Goal: Task Accomplishment & Management: Manage account settings

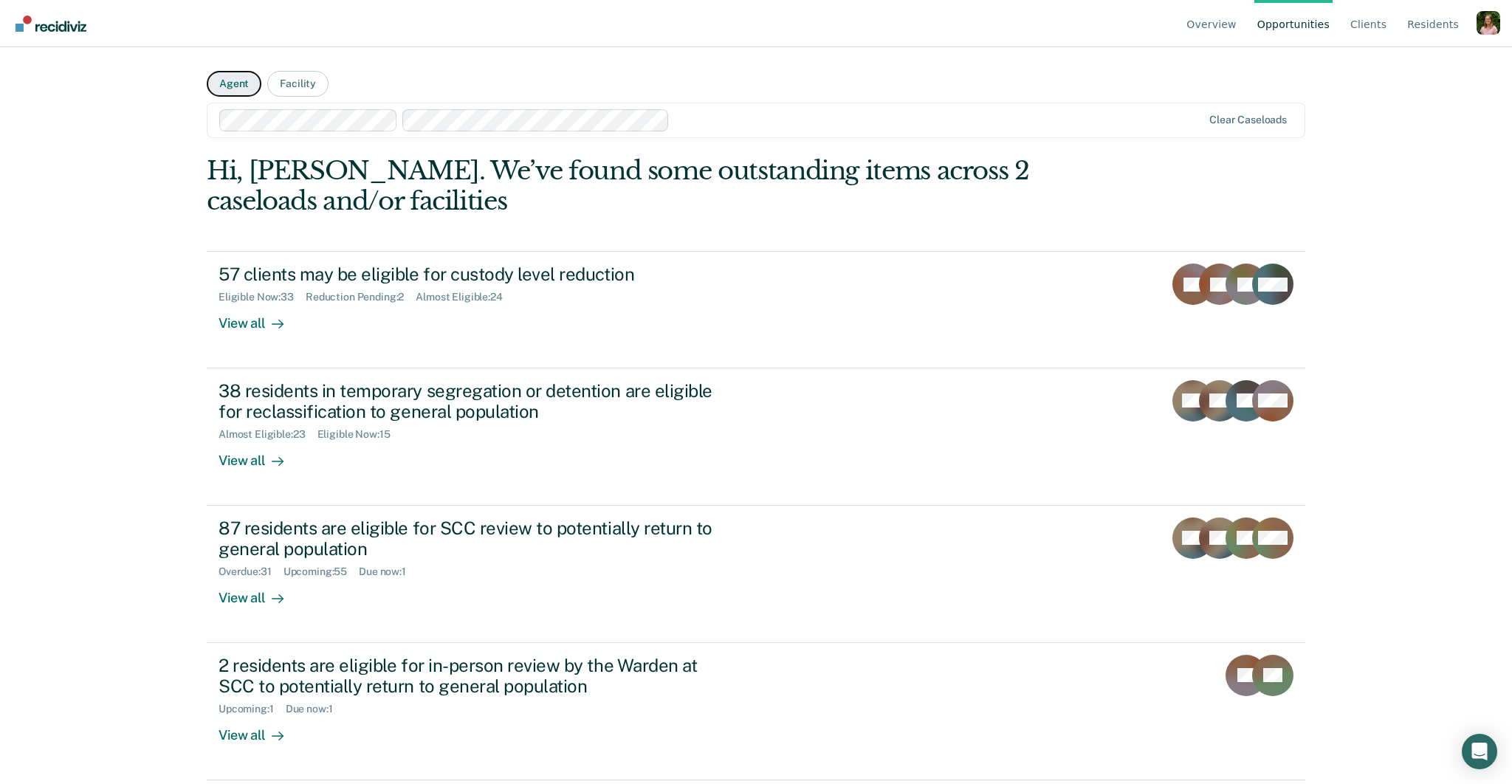
click at [245, 84] on button "Agent" at bounding box center [234, 83] width 55 height 26
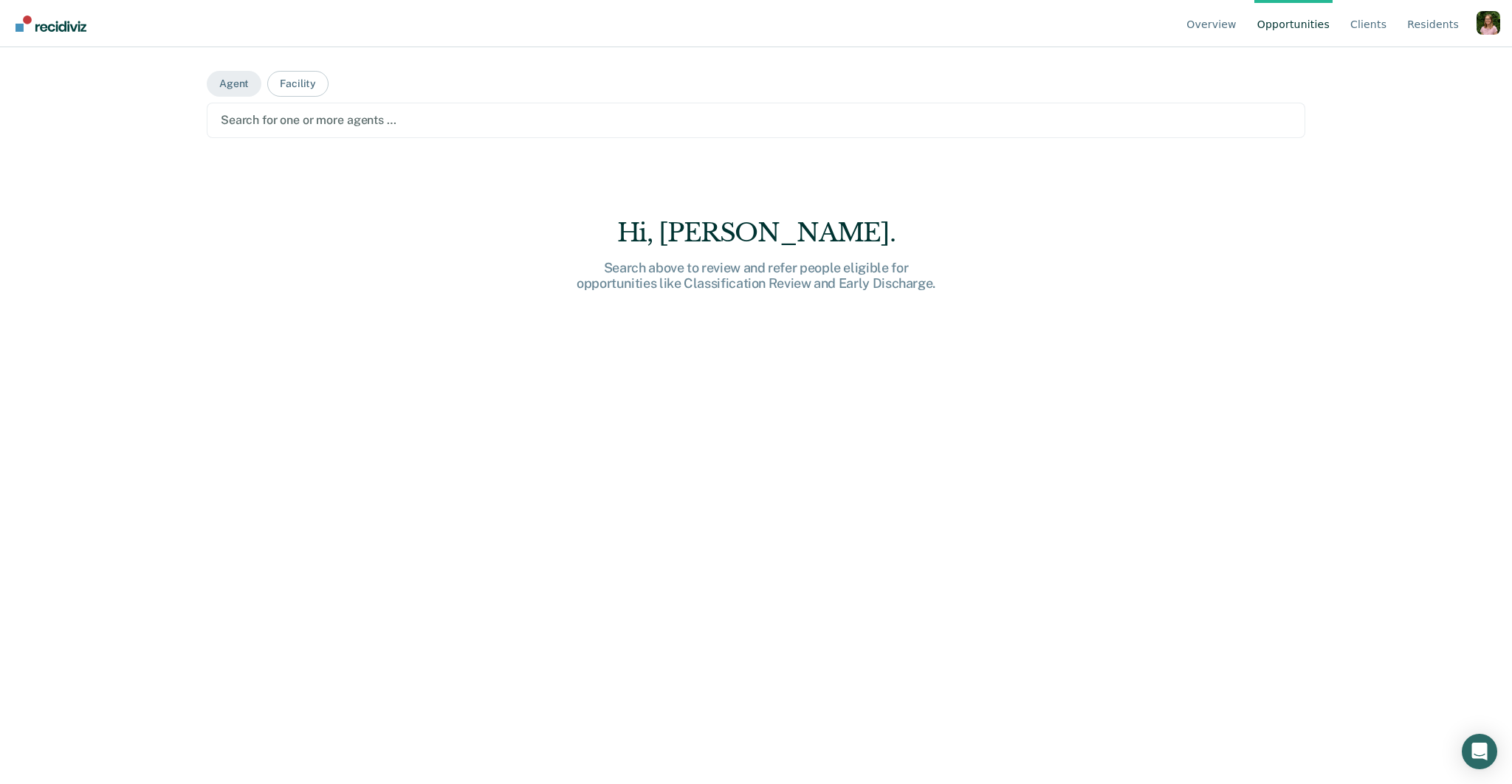
click at [430, 118] on div at bounding box center [756, 120] width 1071 height 17
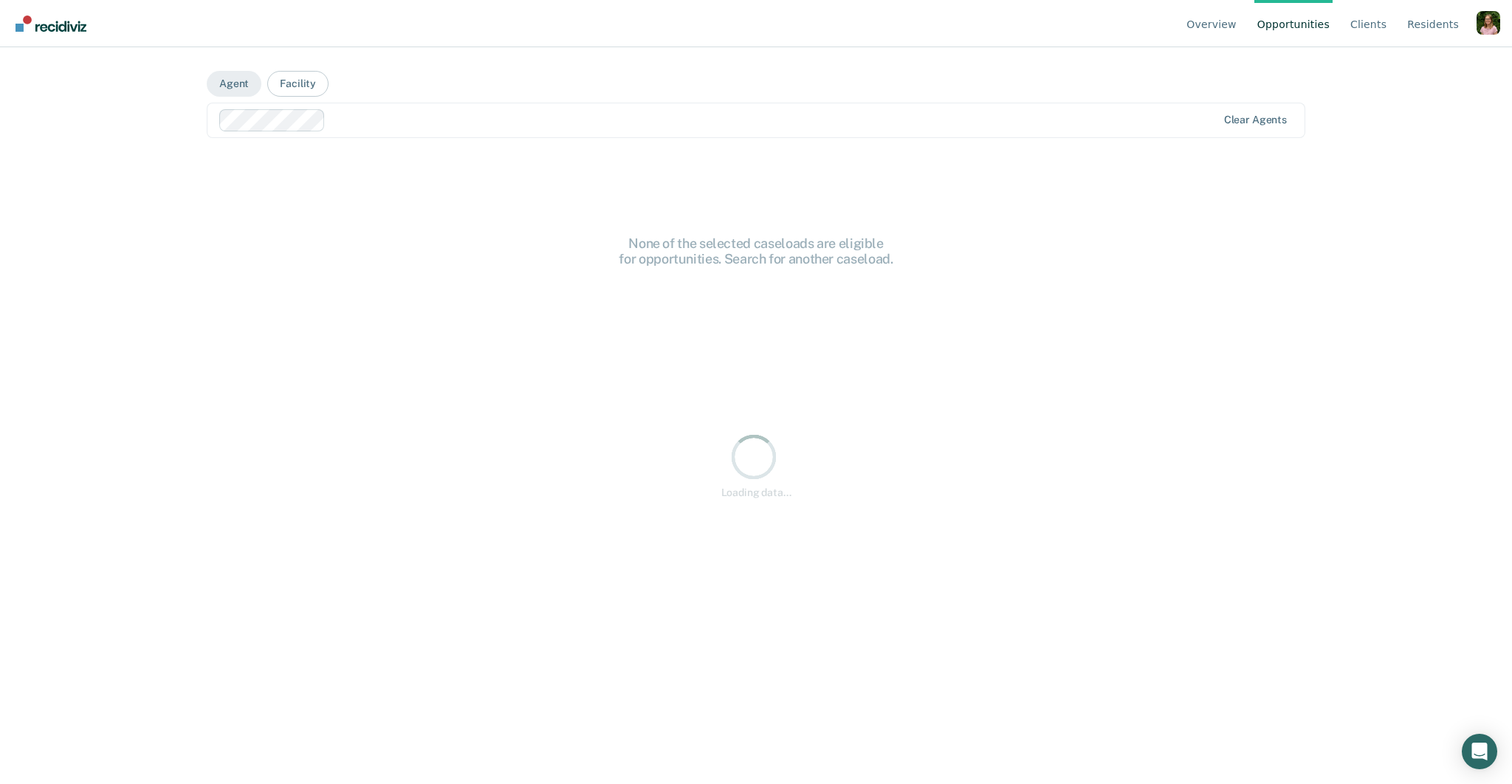
click at [573, 132] on div "Clear agents" at bounding box center [756, 120] width 1099 height 35
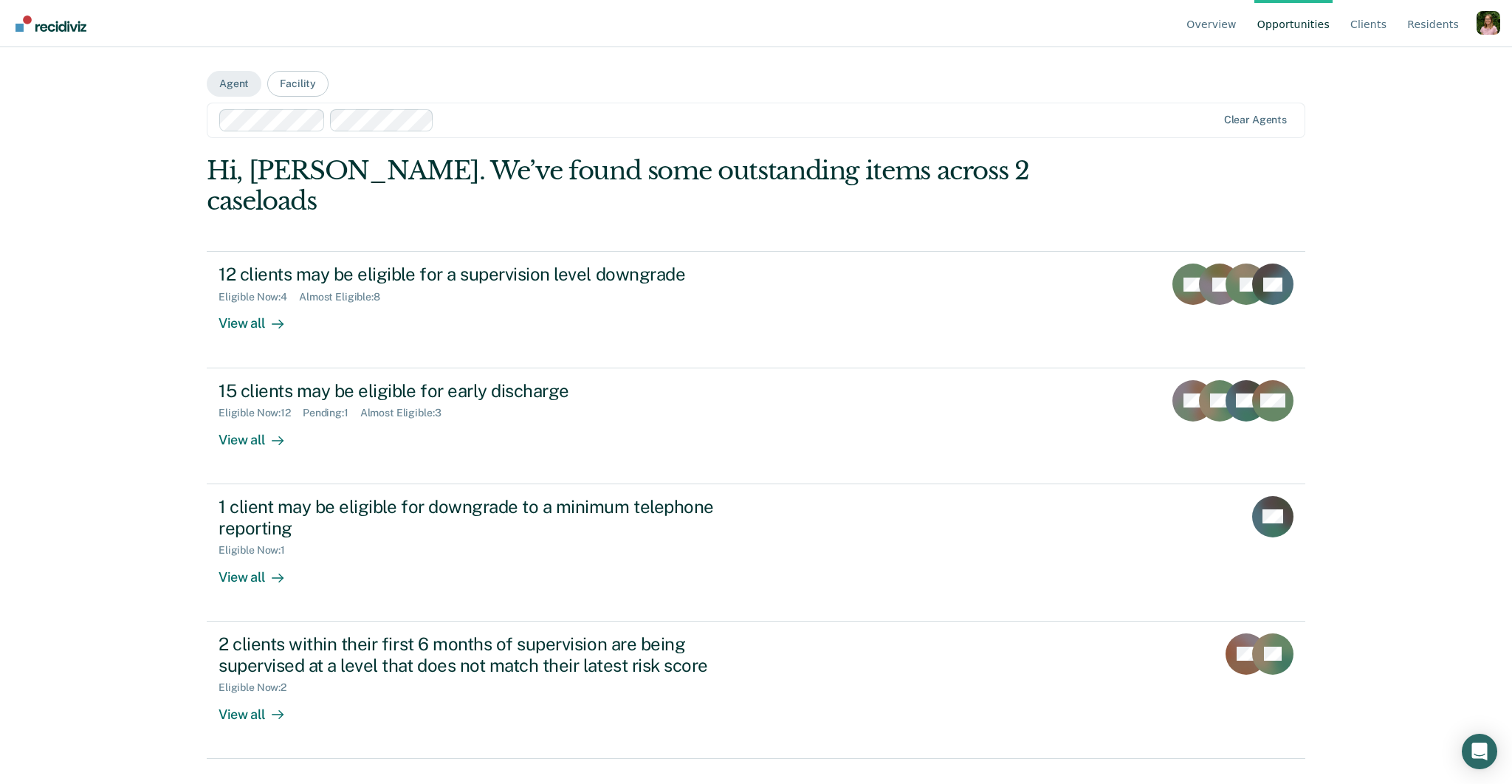
click at [526, 117] on div at bounding box center [828, 120] width 777 height 17
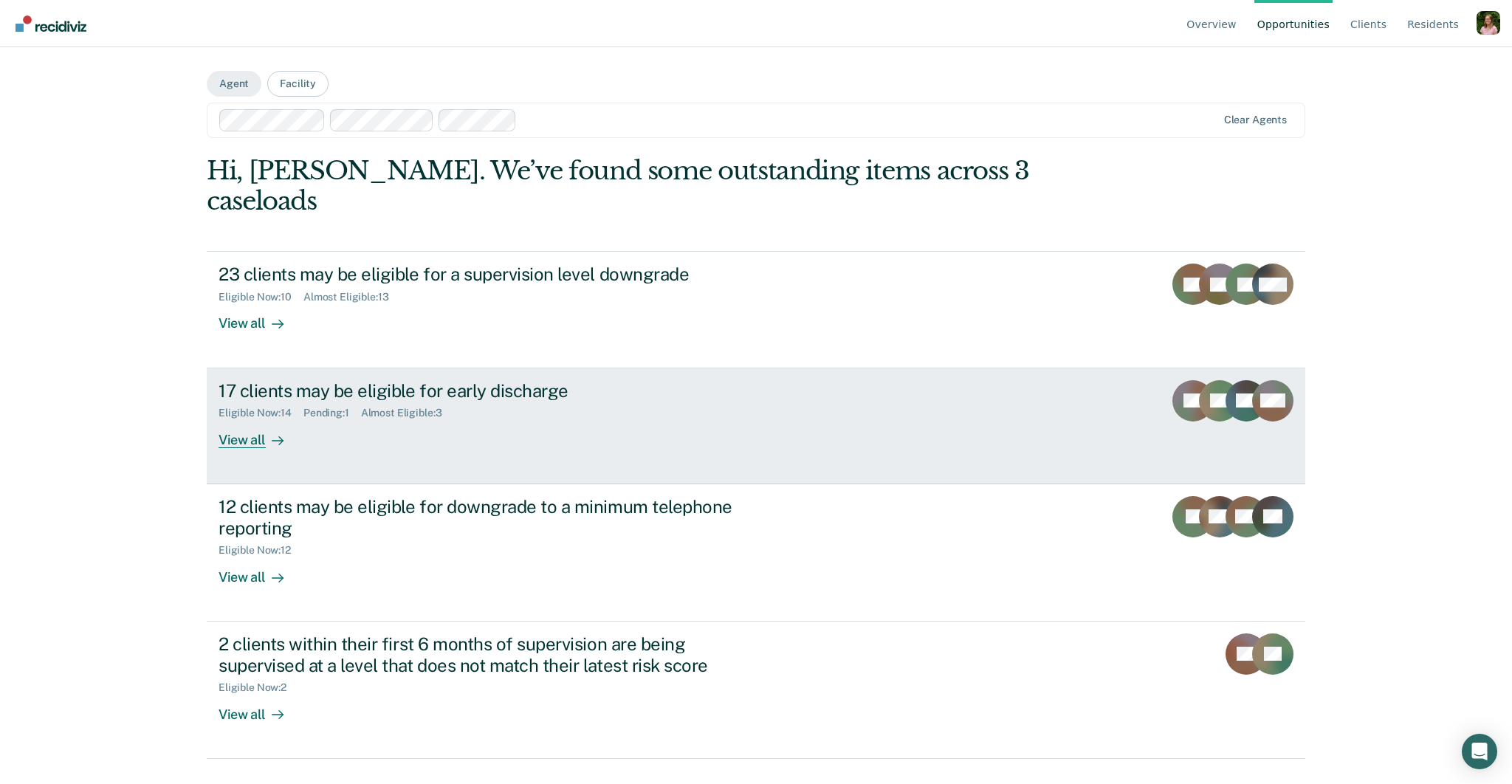
click at [526, 400] on div "Eligible Now : 14 Pending : 1 Almost Eligible : 3" at bounding box center [478, 409] width 518 height 18
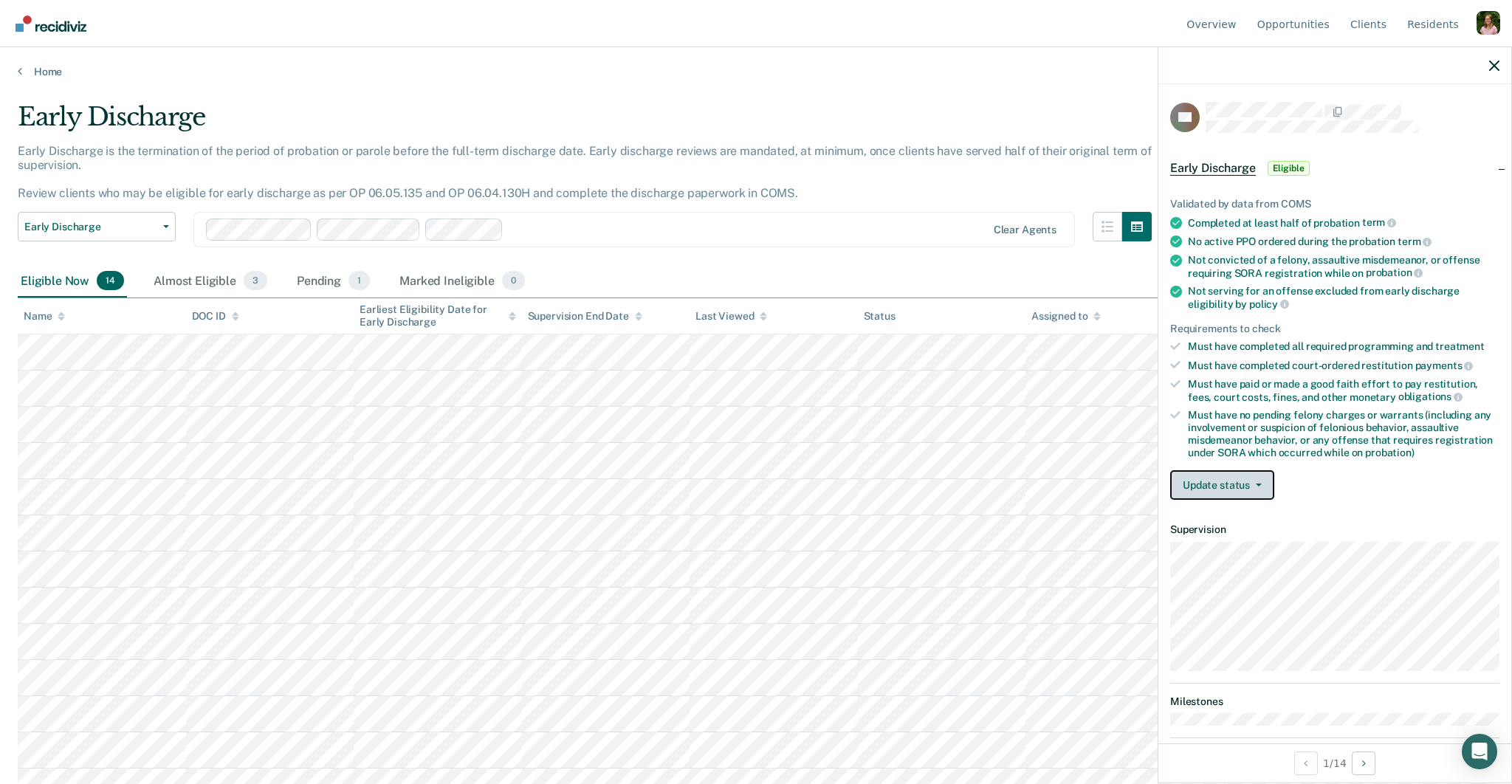
click at [1233, 475] on button "Update status" at bounding box center [1222, 485] width 104 height 30
click at [1230, 546] on button "Mark Ineligible" at bounding box center [1241, 544] width 143 height 24
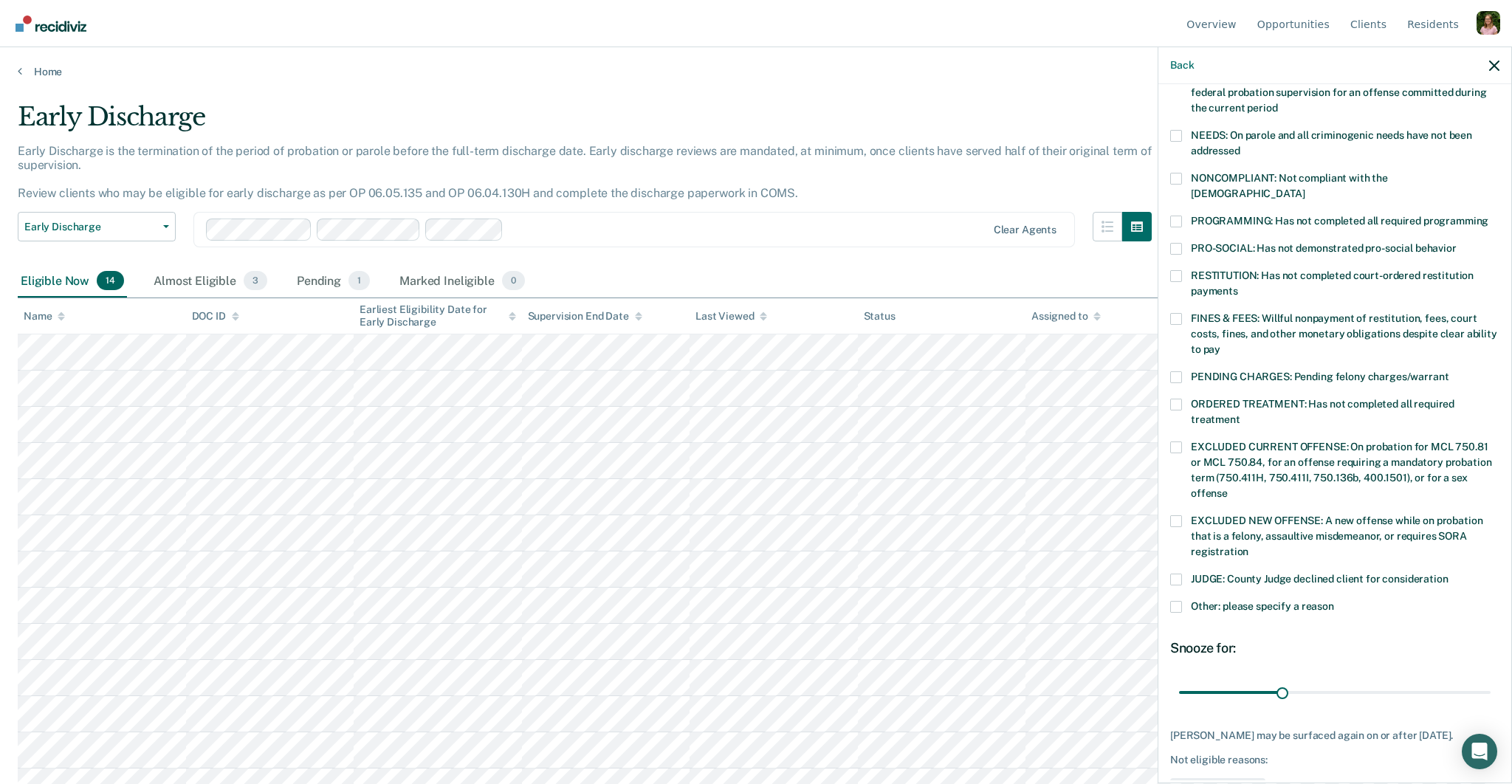
scroll to position [260, 0]
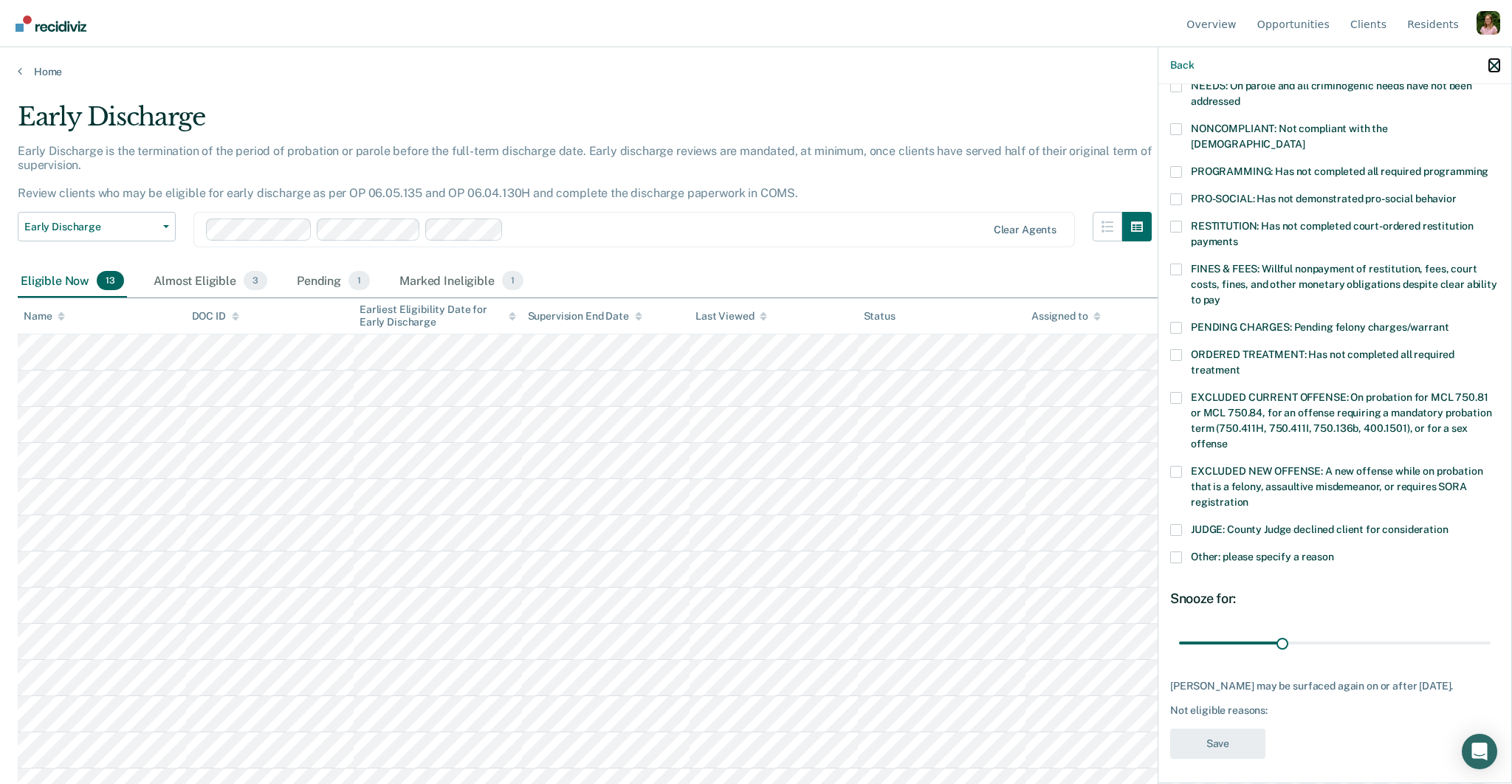
click at [1497, 69] on icon "button" at bounding box center [1494, 66] width 10 height 10
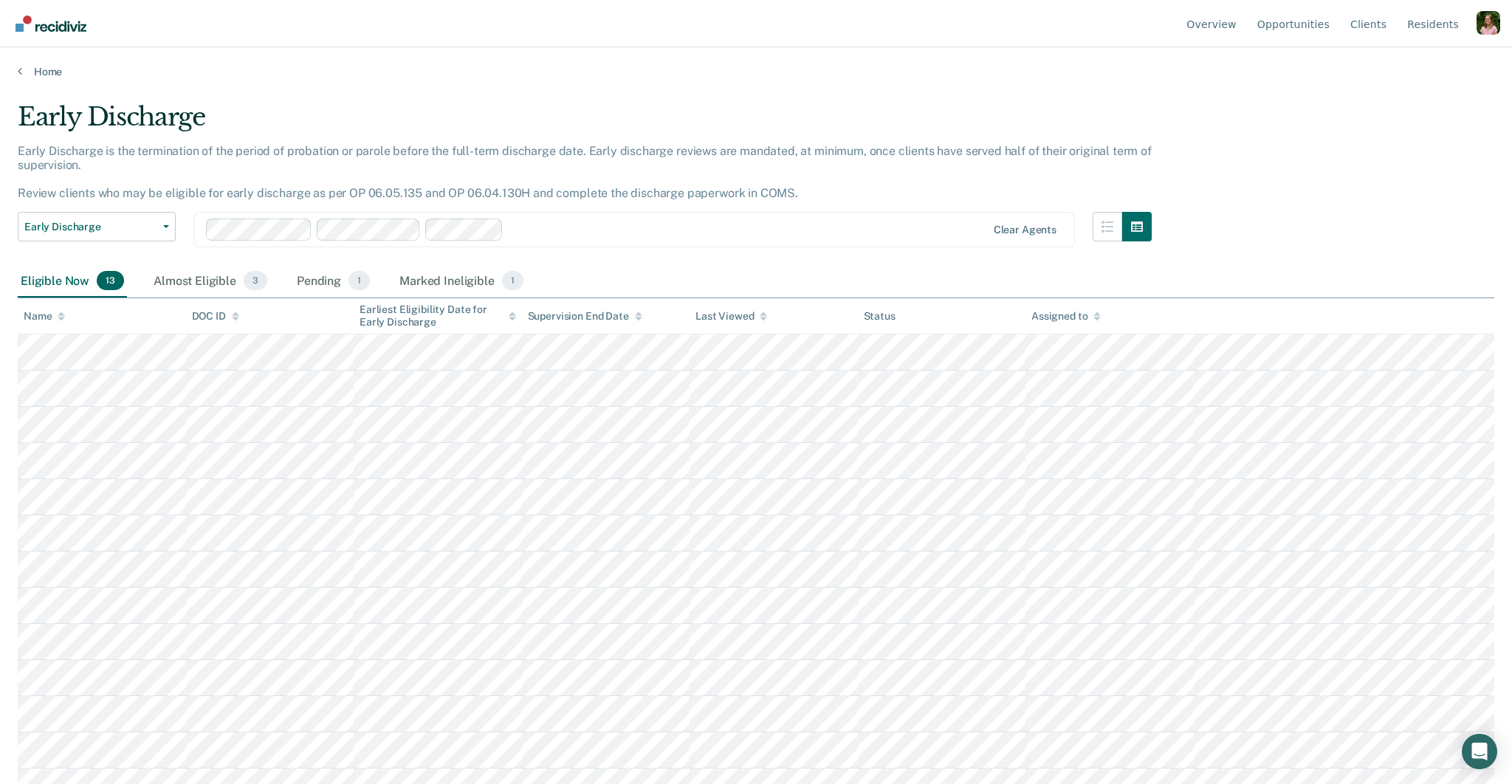
scroll to position [77, 0]
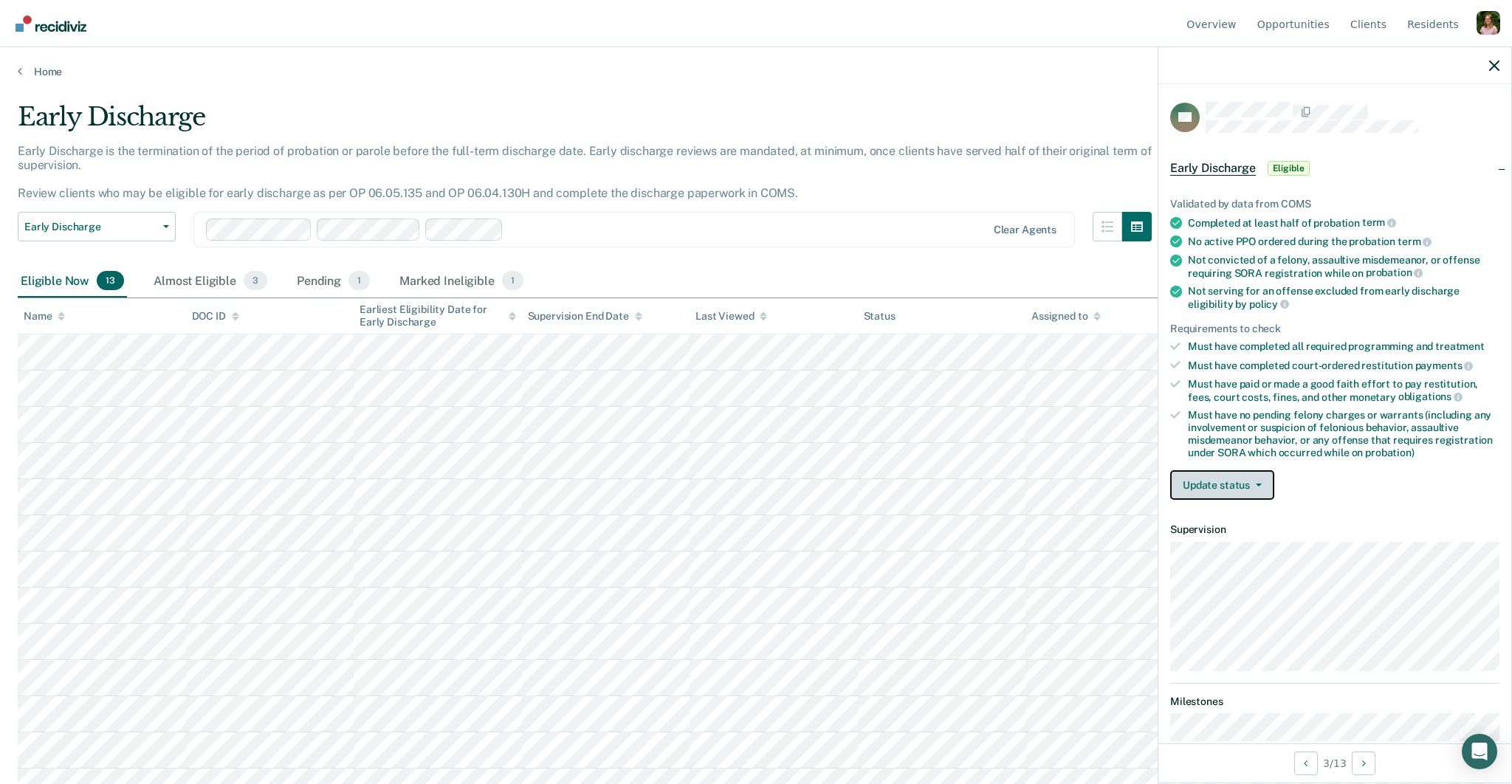
click at [1218, 470] on button "Update status" at bounding box center [1222, 485] width 104 height 30
click at [1230, 517] on button "[PERSON_NAME]" at bounding box center [1241, 520] width 143 height 24
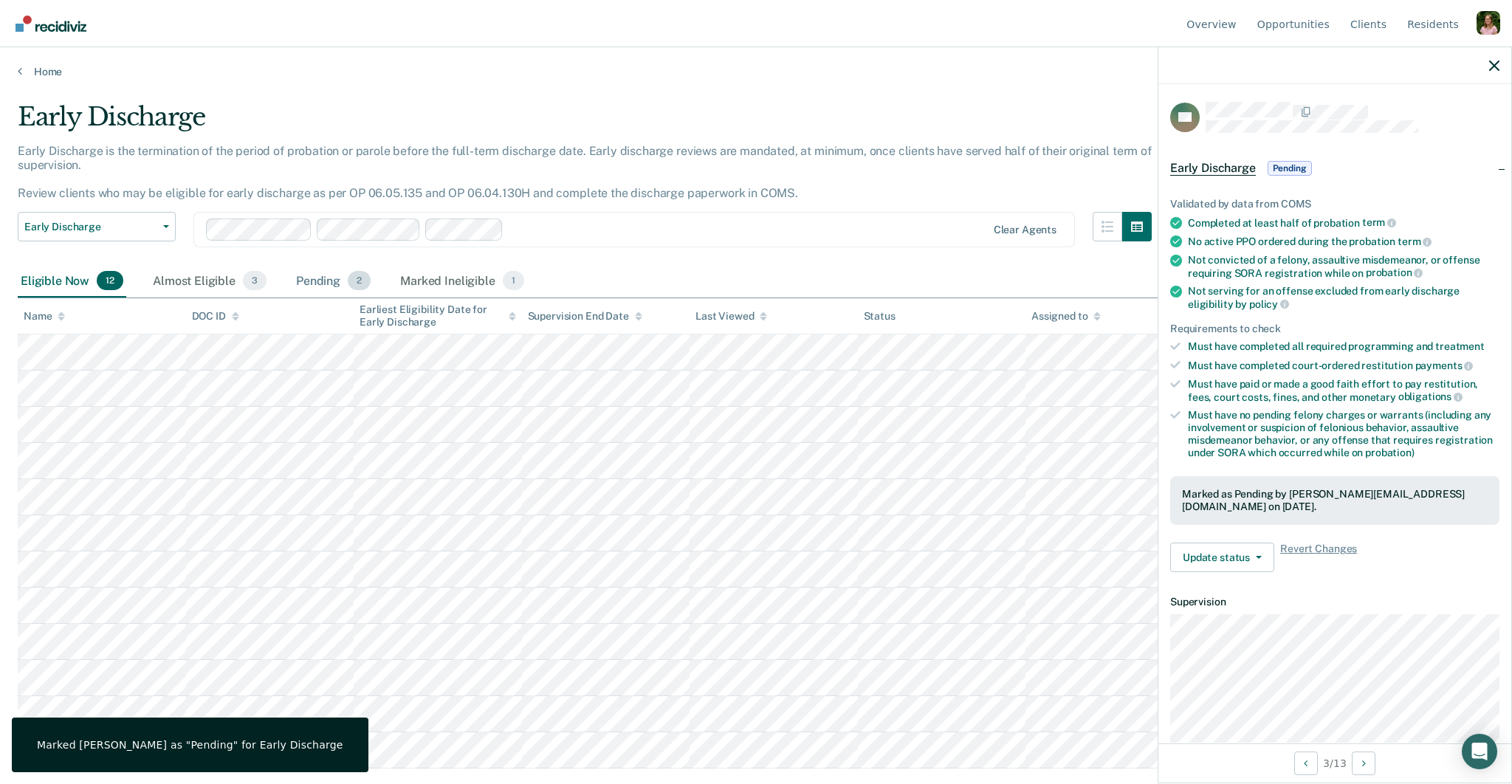
click at [322, 287] on div "Pending 2" at bounding box center [333, 282] width 81 height 33
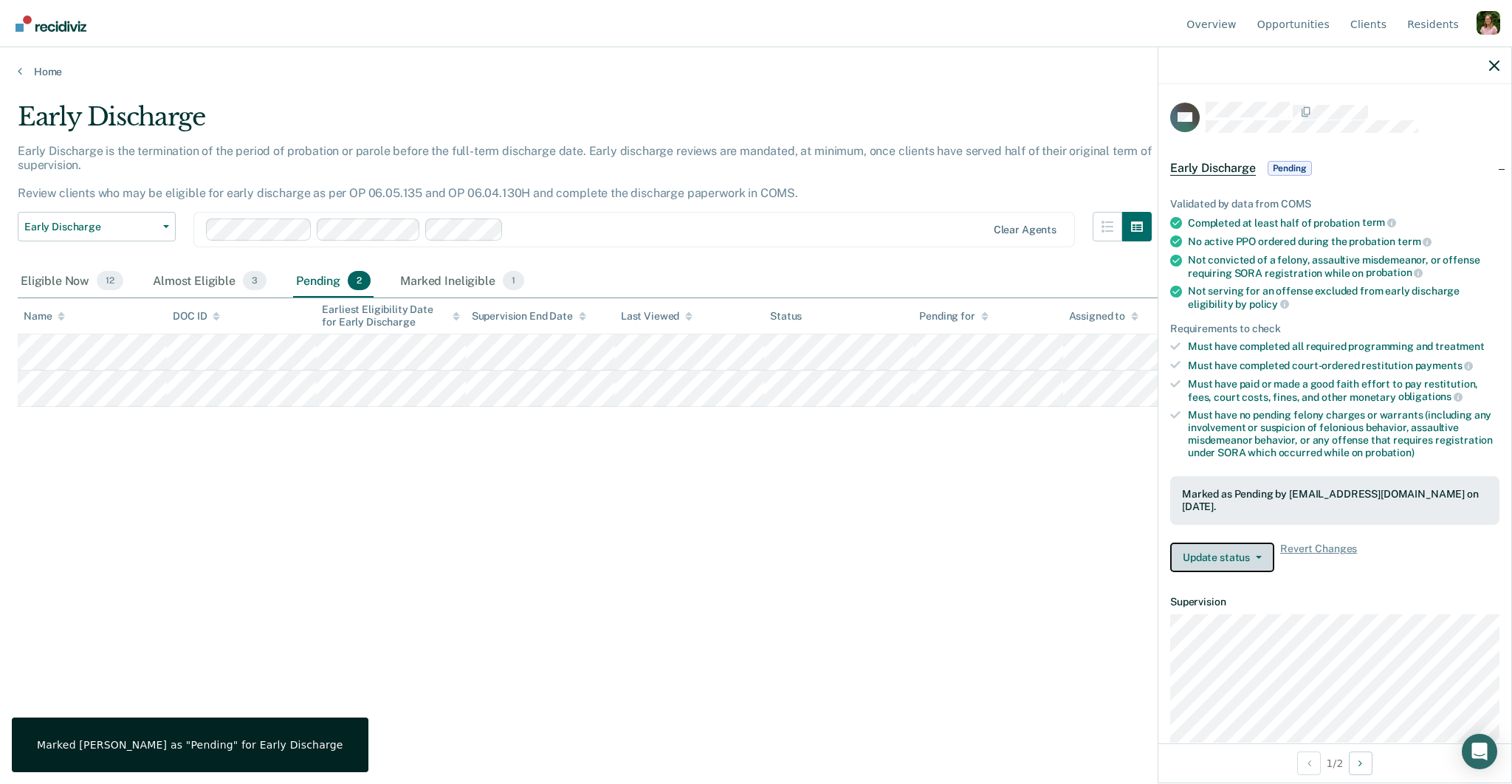
click at [1236, 542] on button "Update status" at bounding box center [1222, 557] width 104 height 30
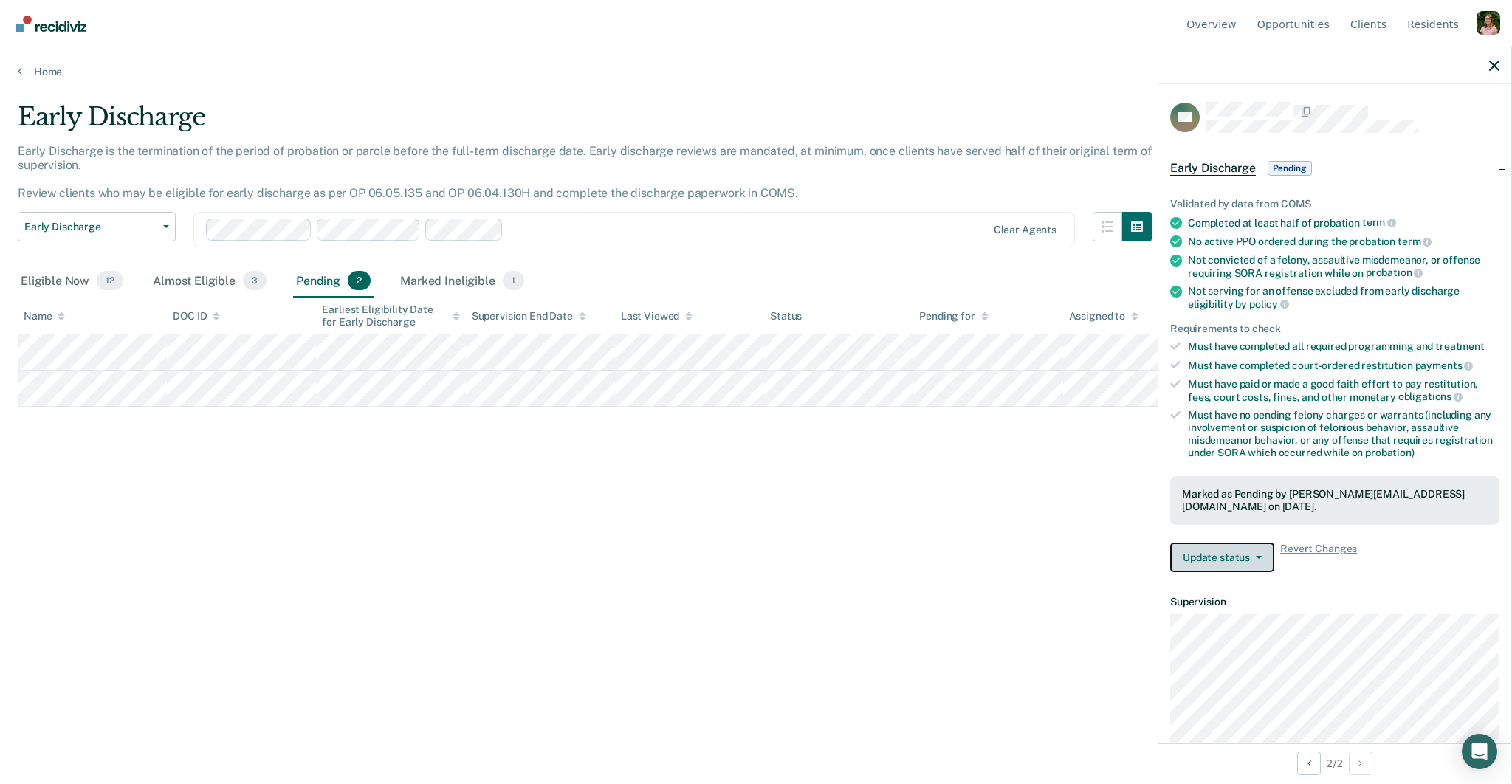
click at [1235, 548] on button "Update status" at bounding box center [1222, 557] width 104 height 30
click at [1255, 621] on button "Mark Ineligible" at bounding box center [1241, 616] width 143 height 24
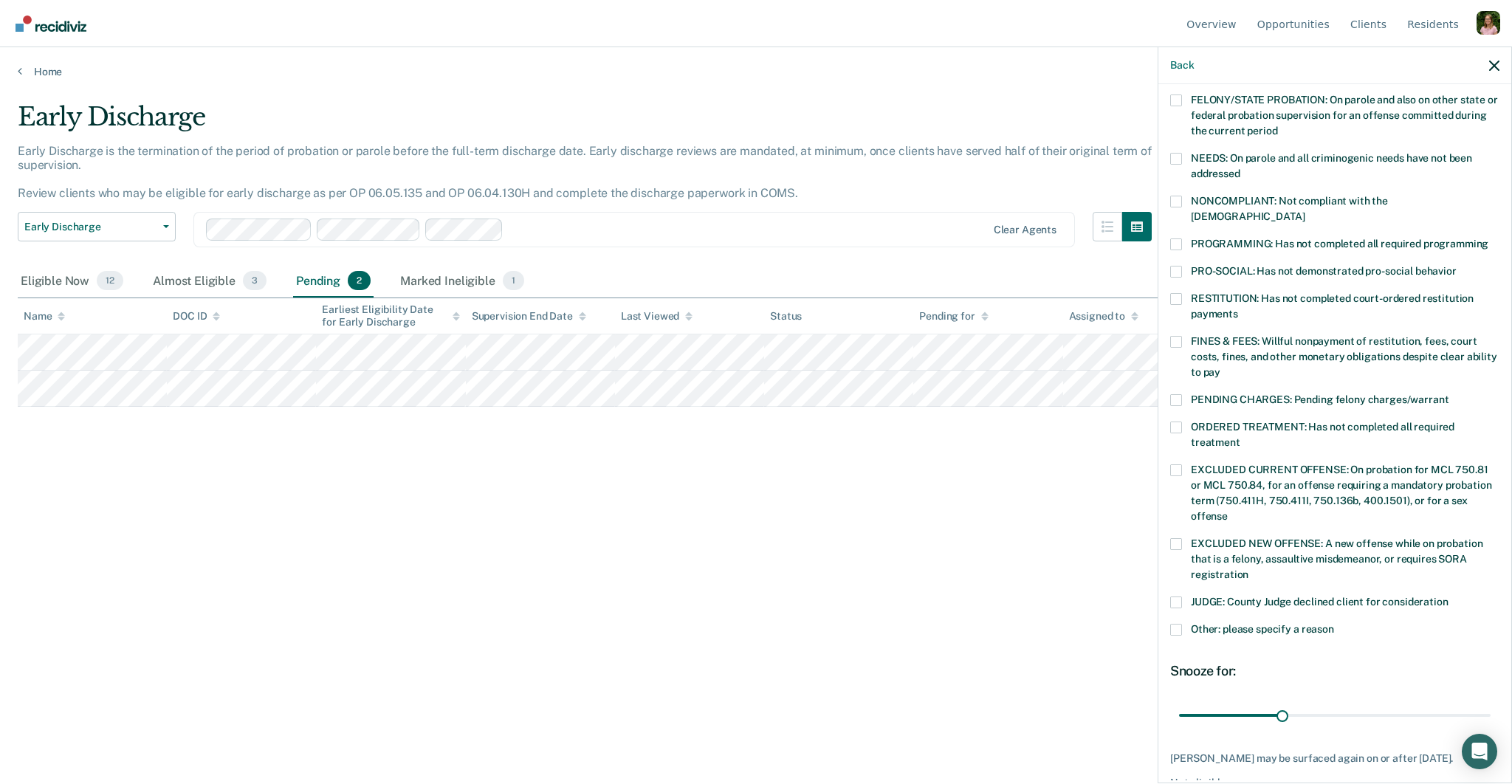
scroll to position [248, 0]
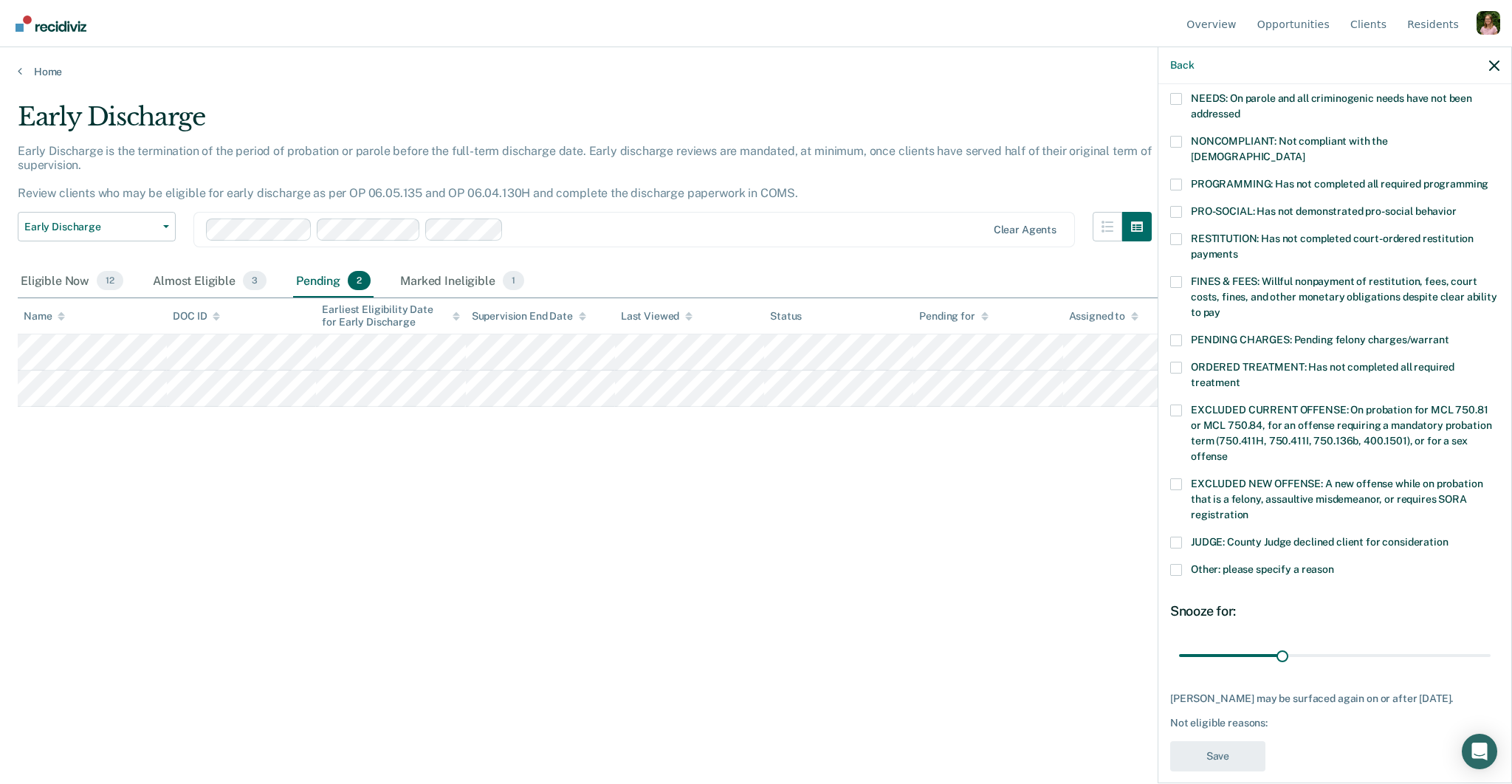
click at [1252, 536] on label "JUDGE: County Judge declined client for consideration" at bounding box center [1335, 544] width 329 height 16
click at [1448, 536] on input "JUDGE: County Judge declined client for consideration" at bounding box center [1448, 536] width 0 height 0
click at [1224, 745] on button "Save" at bounding box center [1218, 756] width 95 height 30
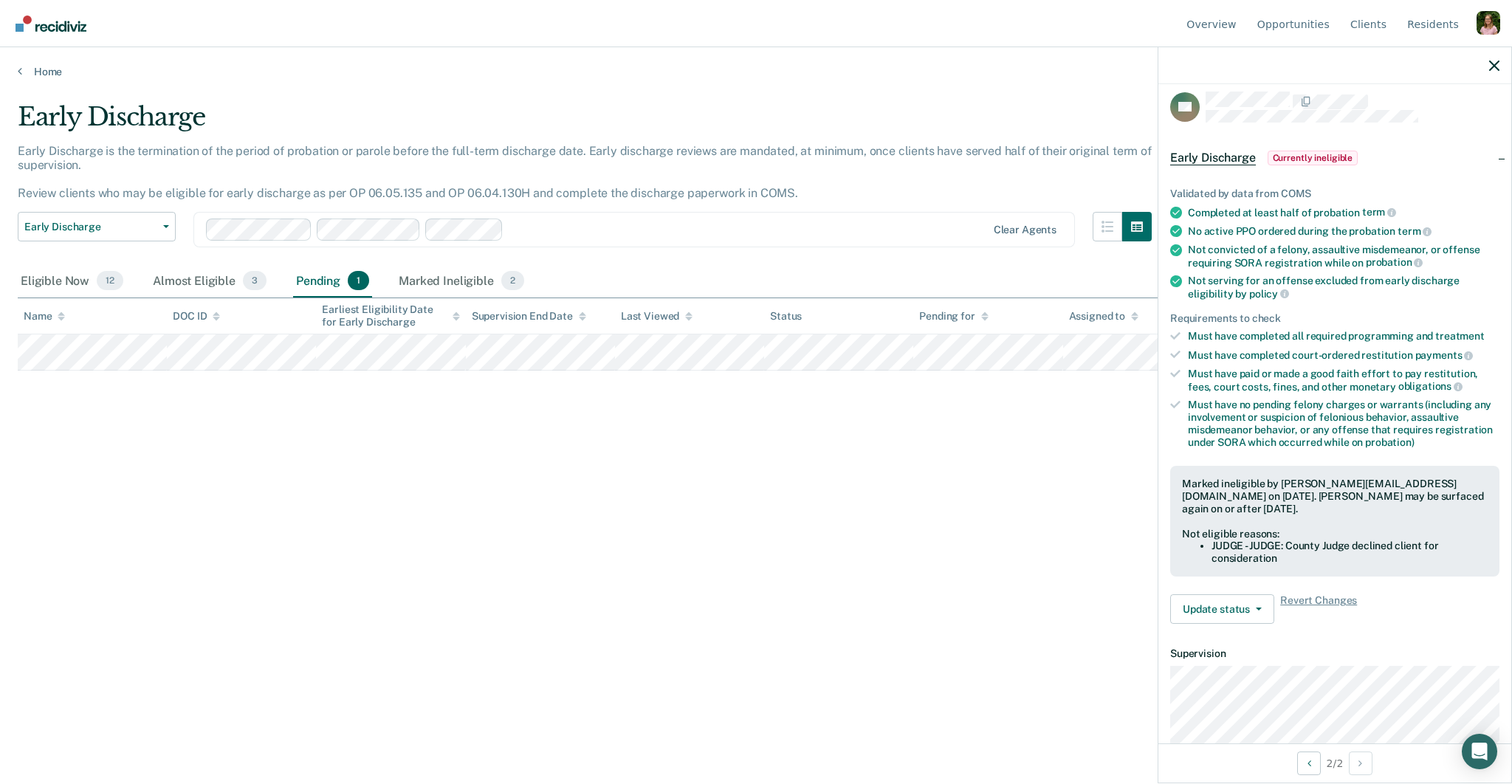
scroll to position [9, 0]
click at [428, 274] on div "Marked Ineligible 2" at bounding box center [461, 282] width 132 height 33
click at [336, 276] on div "Pending 1" at bounding box center [332, 282] width 79 height 33
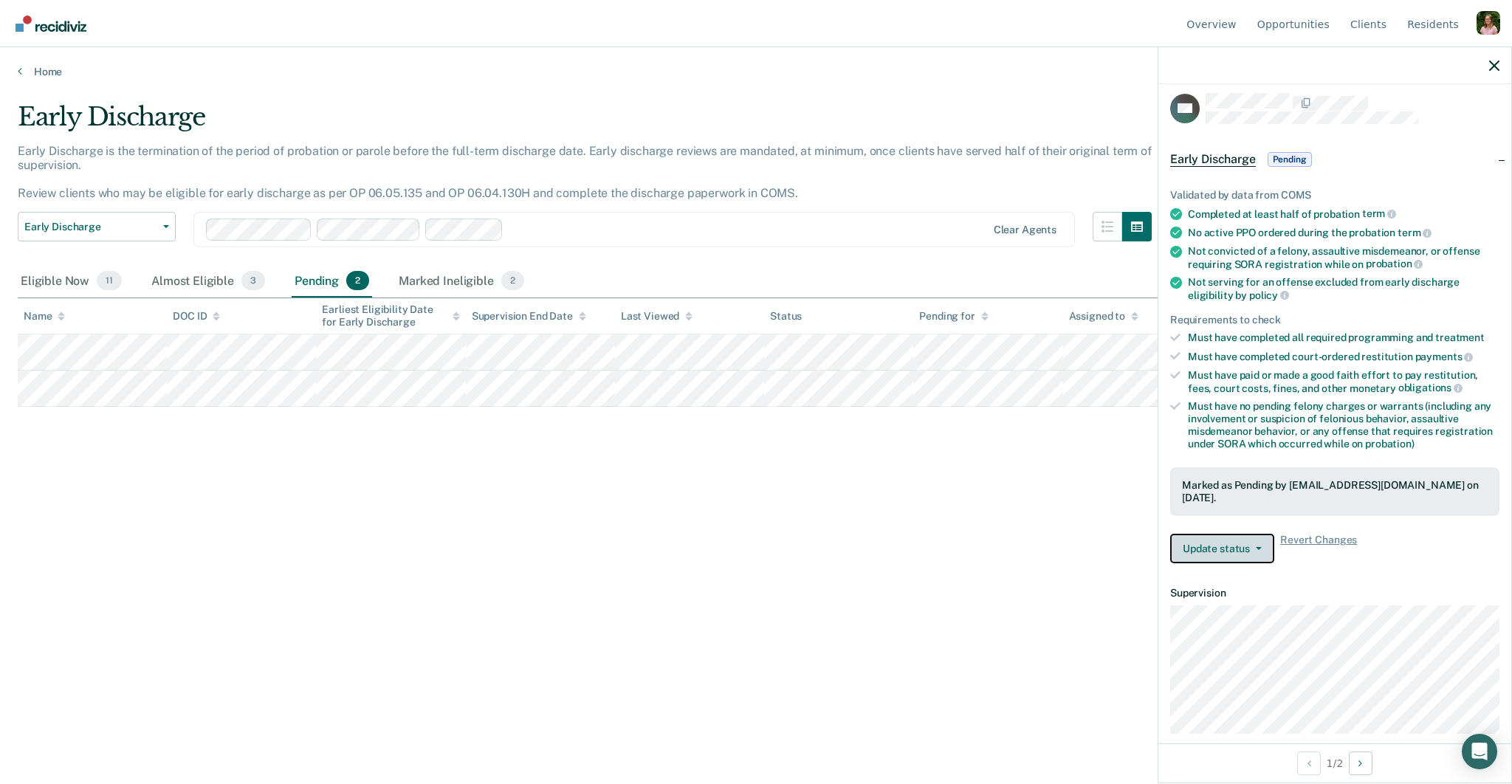
click at [1233, 534] on button "Update status" at bounding box center [1222, 548] width 104 height 30
click at [1241, 597] on button "Mark Ineligible" at bounding box center [1241, 609] width 143 height 24
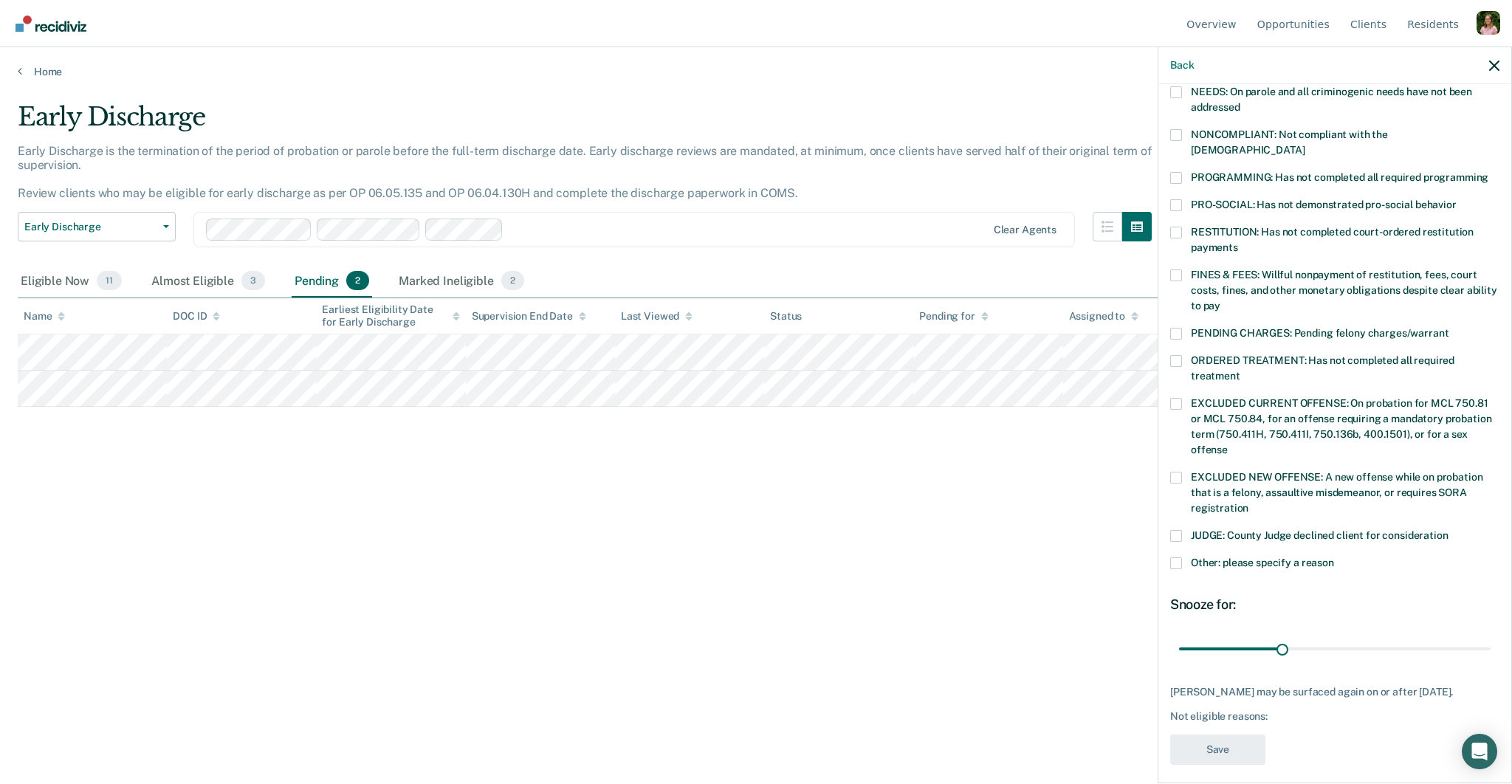
scroll to position [260, 0]
